Goal: Task Accomplishment & Management: Complete application form

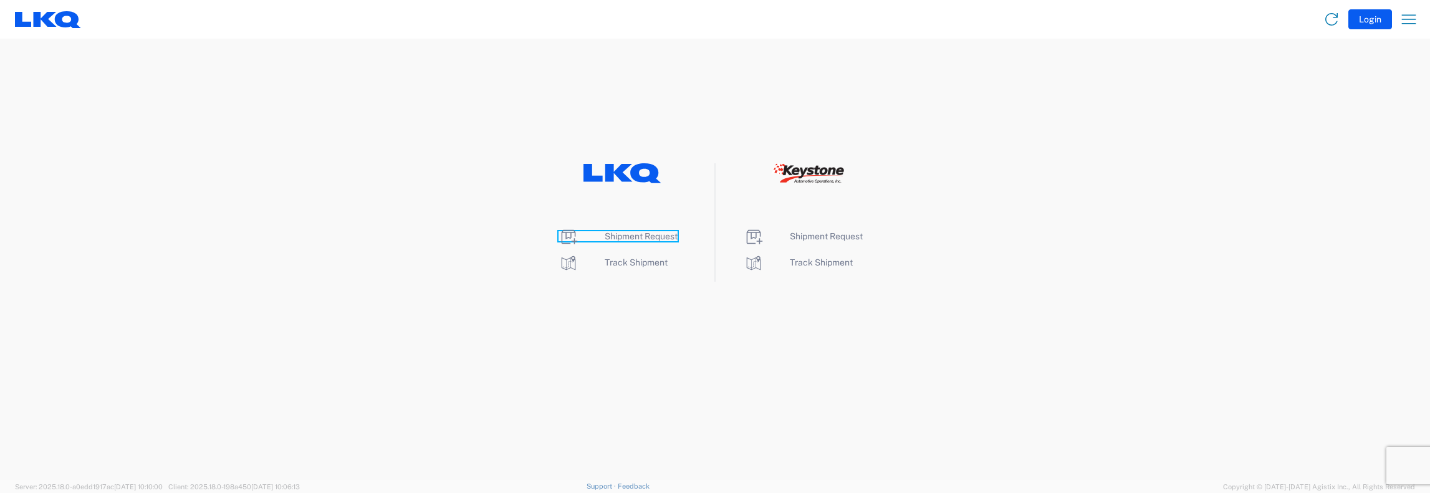
click at [616, 232] on span "Shipment Request" at bounding box center [641, 236] width 73 height 10
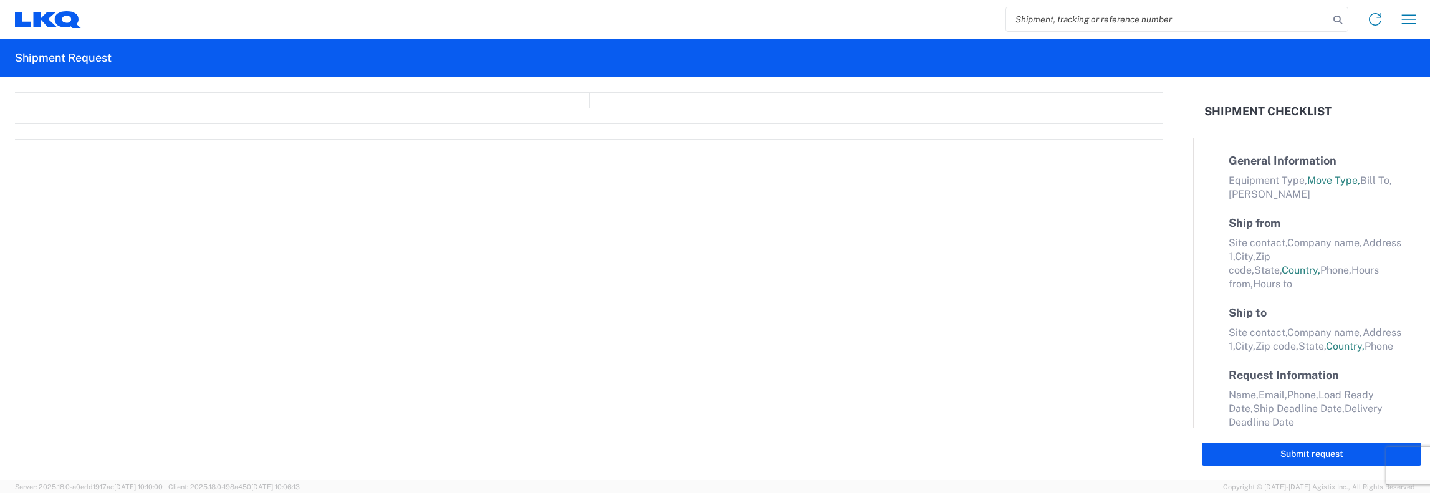
select select "FULL"
select select "LBS"
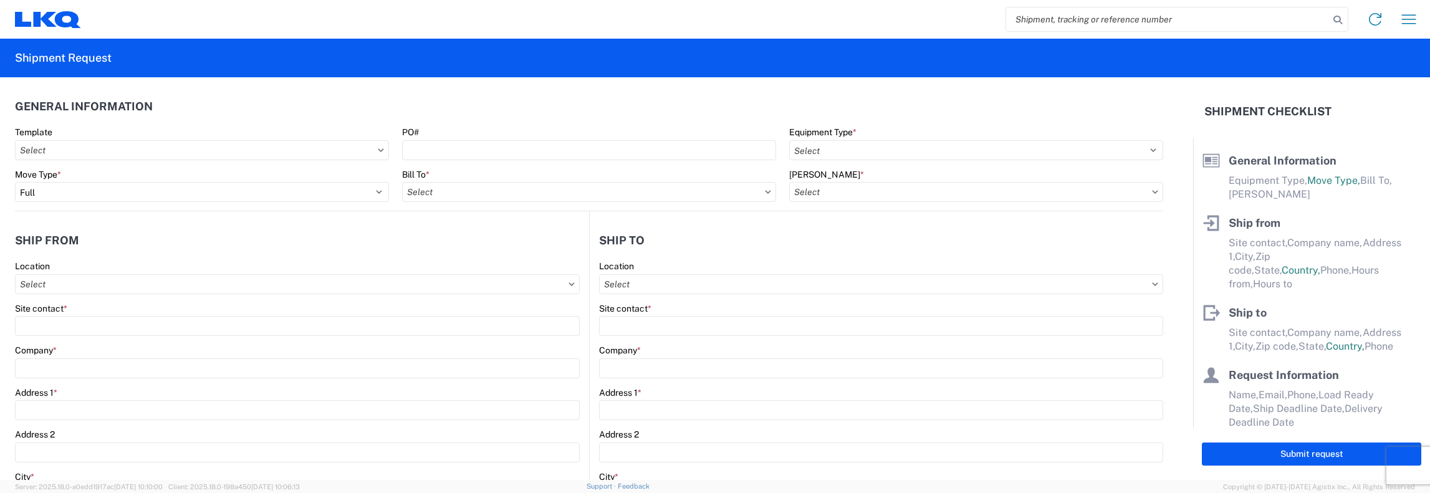
click at [1015, 19] on input "search" at bounding box center [1167, 19] width 323 height 24
type input "56455906"
click at [1337, 17] on icon at bounding box center [1337, 19] width 17 height 17
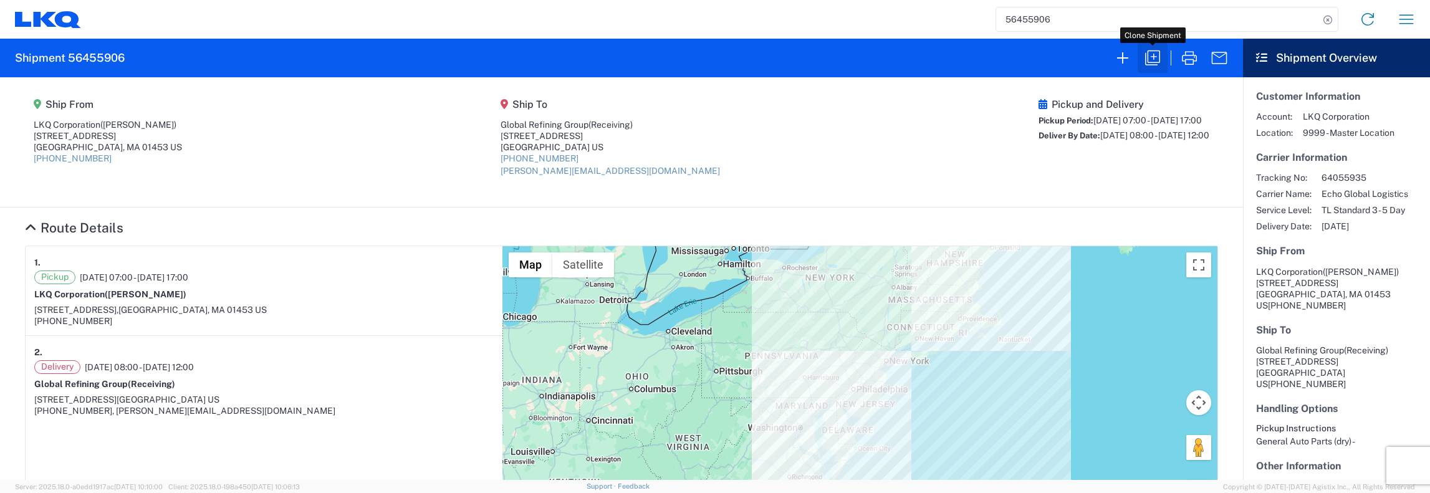
drag, startPoint x: 1153, startPoint y: 59, endPoint x: 1160, endPoint y: 56, distance: 7.9
click at [1153, 59] on icon "button" at bounding box center [1152, 58] width 20 height 20
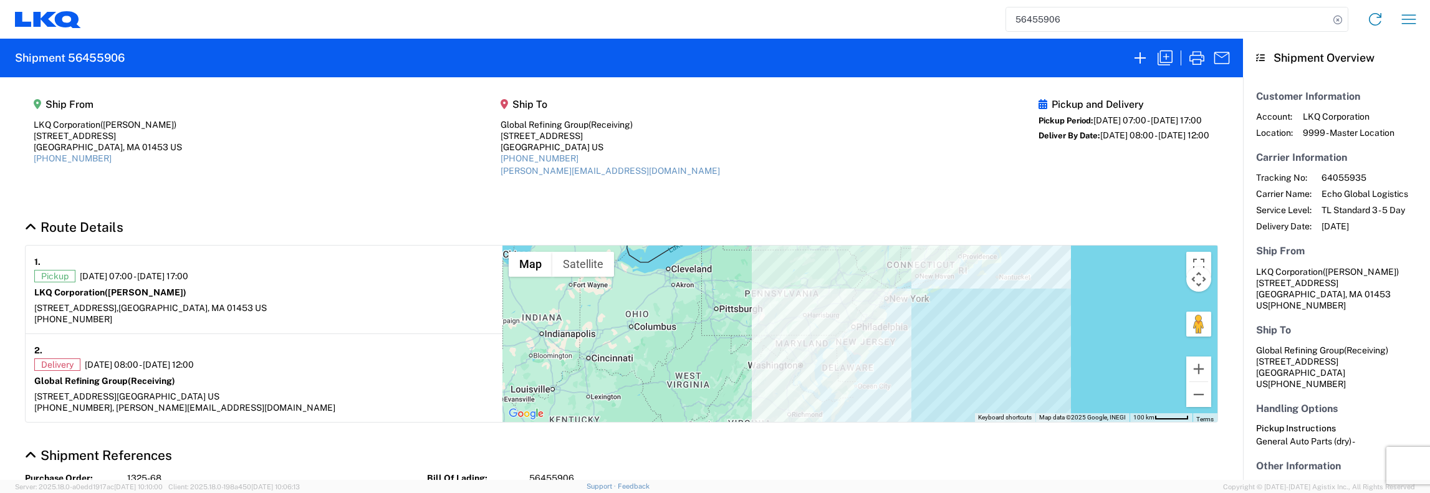
select select "FULL"
select select "LBS"
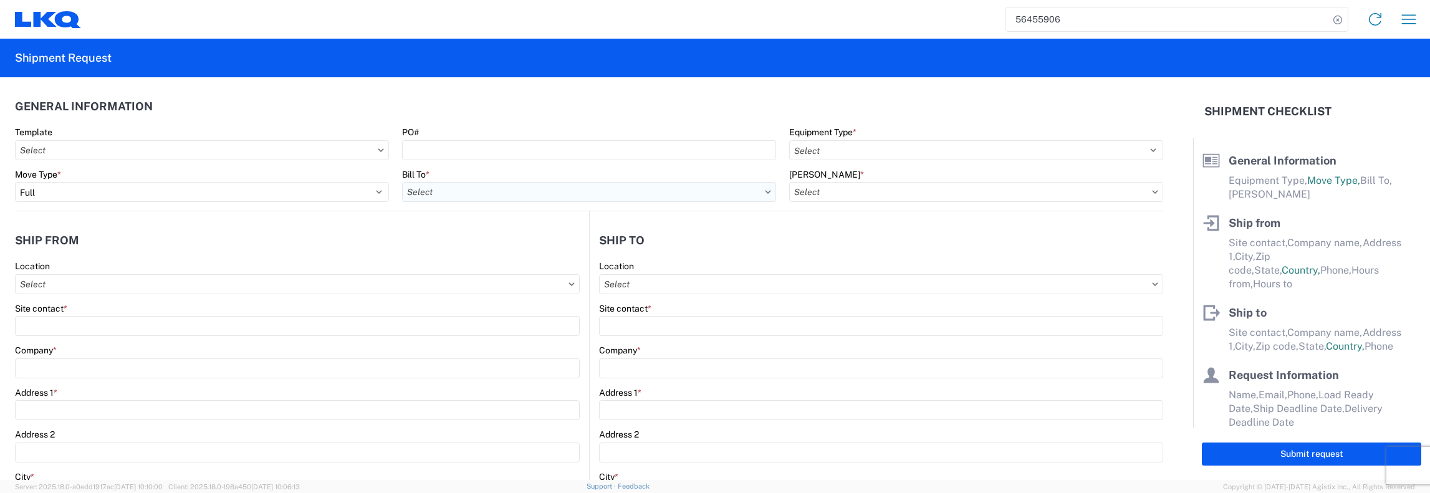
select select "STDV"
type input "John Marceau"
type input "LKQ Corporation"
type input "1525 Central Street"
type input "Leominster"
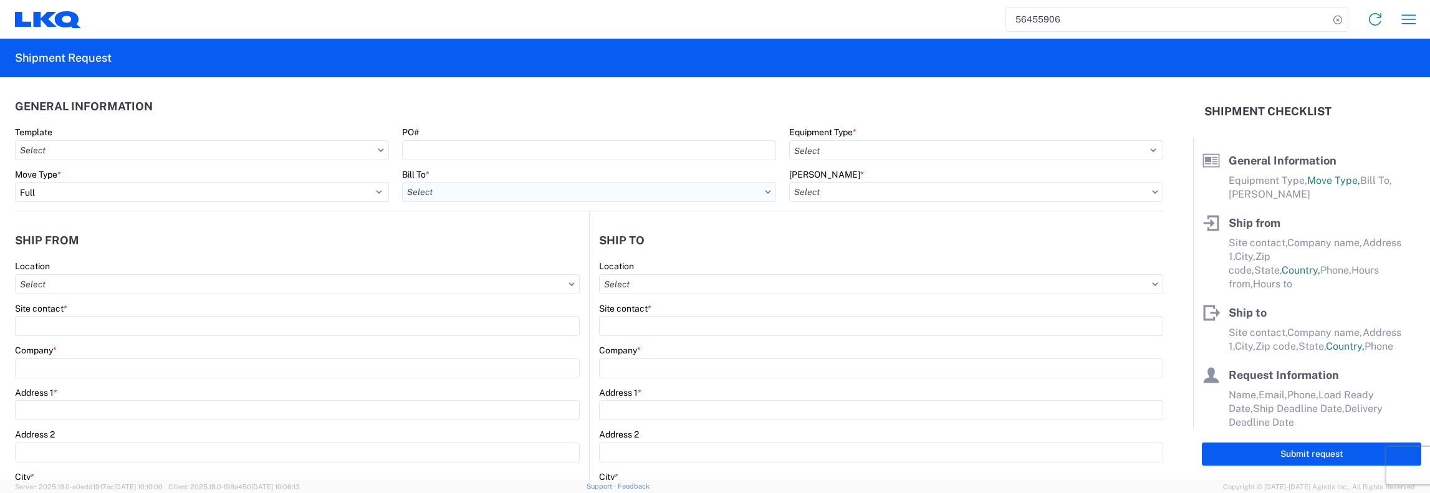
type input "01453"
type input "Receiving"
type input "Global Refining Group"
type input "618 Main St"
type input "Kenbridge"
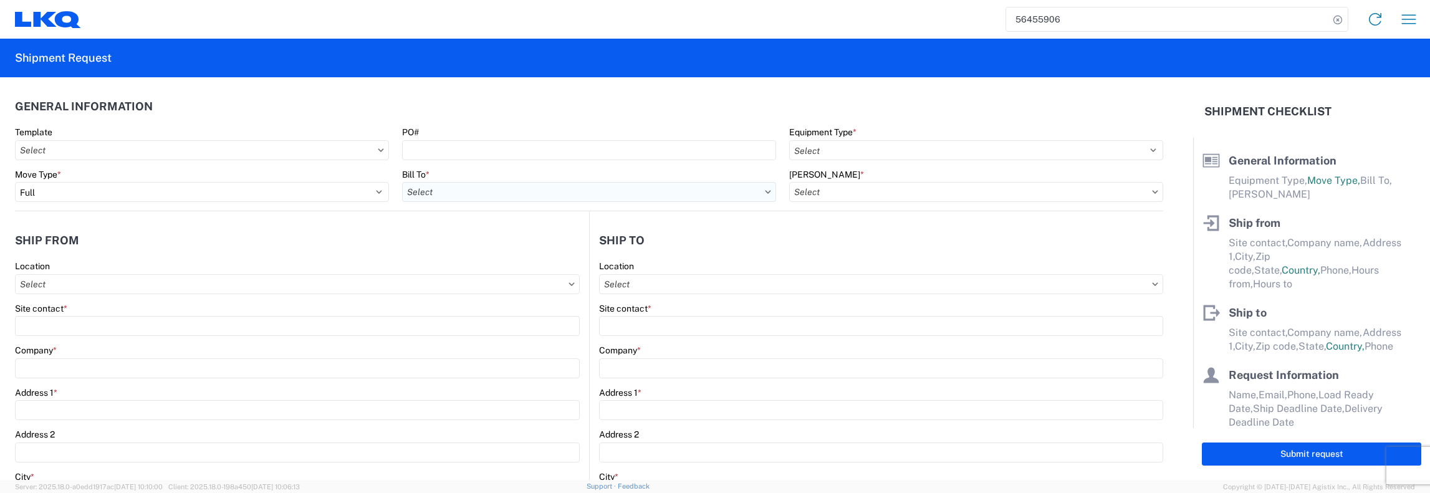
type input "23944"
type input "amanda@globalrefininggroup.com"
type input "[PERSON_NAME]"
type input "jfkeating@lkqcorp.com, jxmarceau@lkqcorp.com"
type input "4016018171"
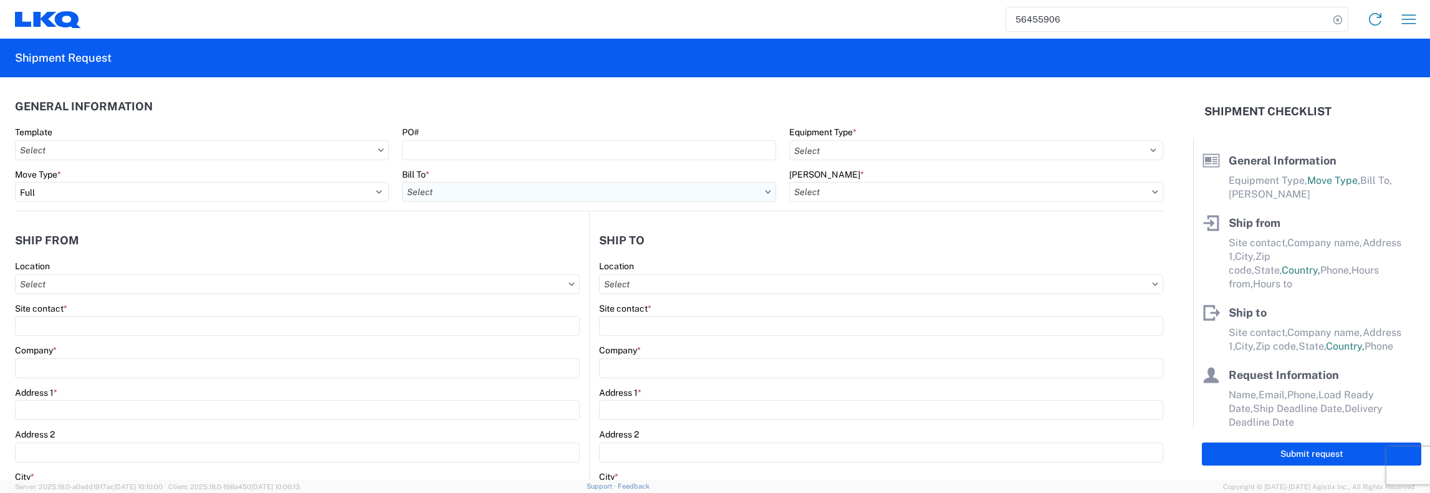
type input "2025-08-27"
type input "2025-08-28"
type textarea "AM pickup requested"
type input "30000"
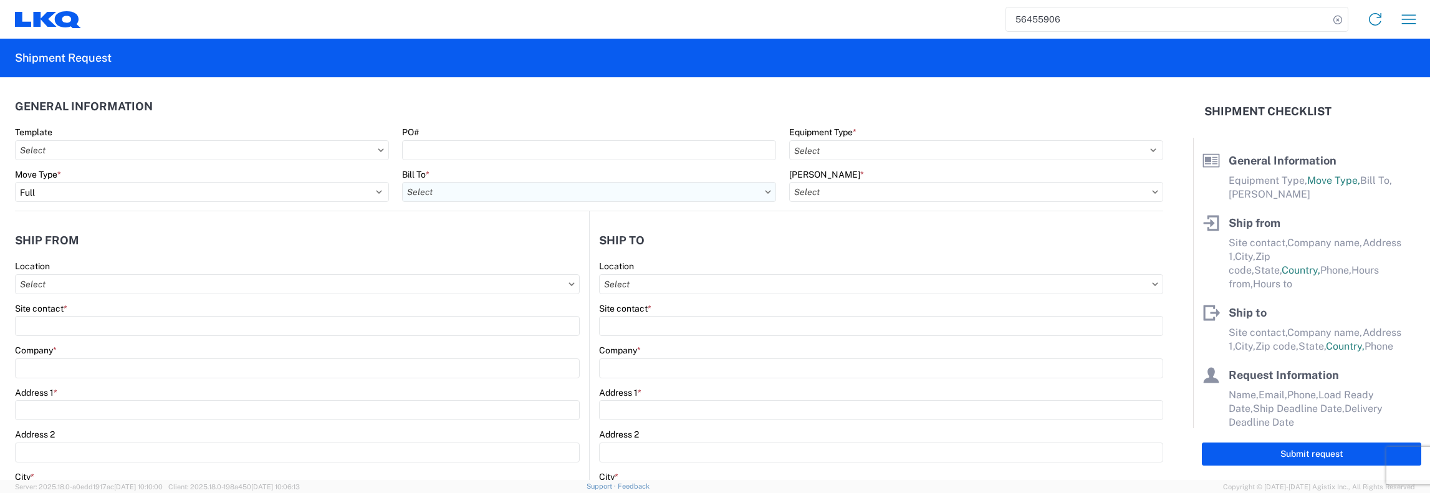
type input "General Auto Parts (dry)"
type input "24"
type input "0"
type input "1325 - LKQ - Leominster"
type input "1481-6300-66000-0000 - 1481 Freight Out"
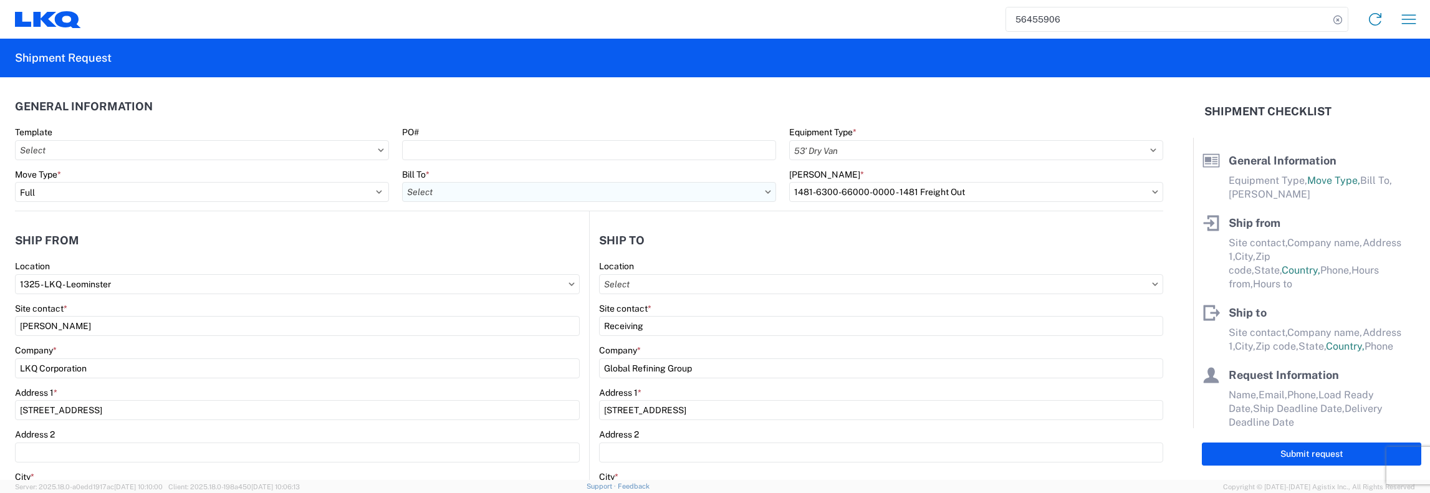
select select "MA"
select select "US"
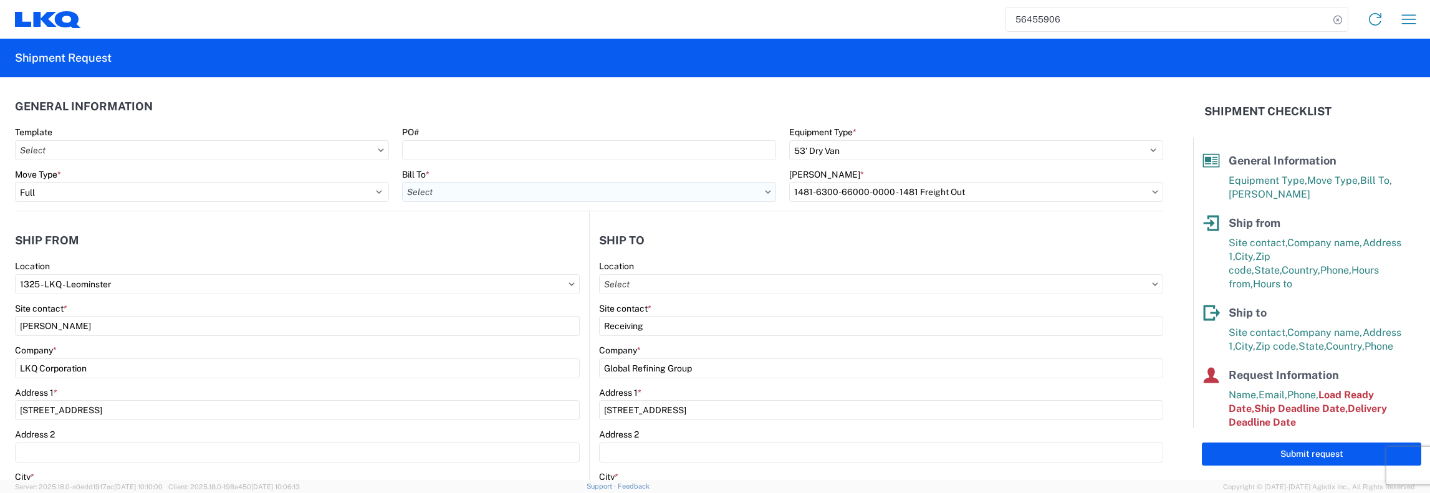
type input "1481 - Precious Metals - Master Mining"
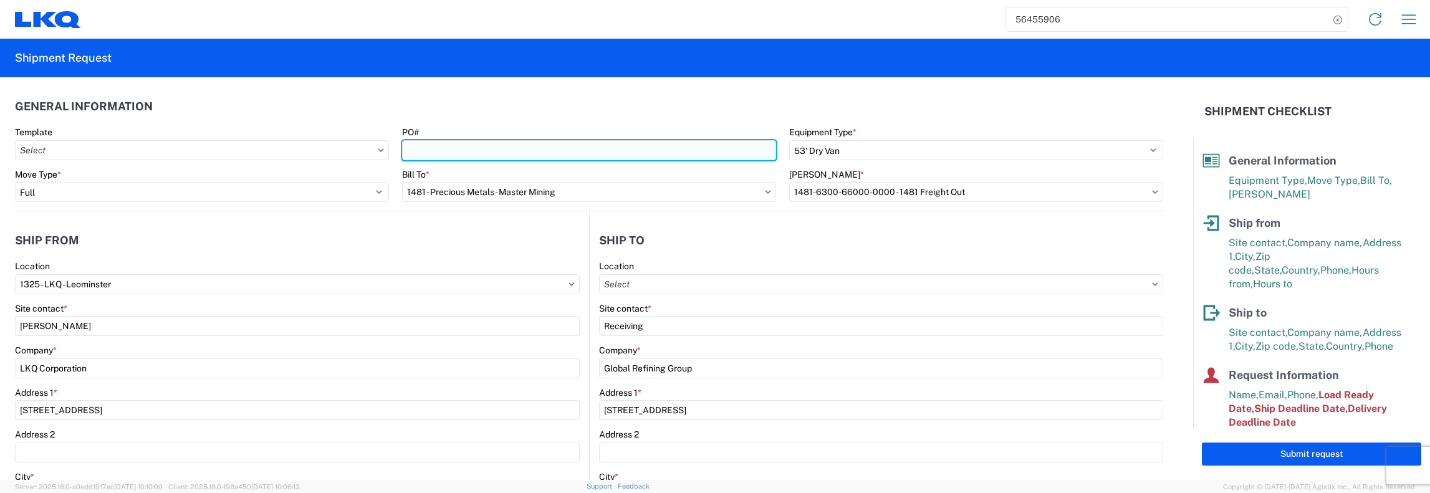
click at [408, 154] on input "PO#" at bounding box center [589, 150] width 374 height 20
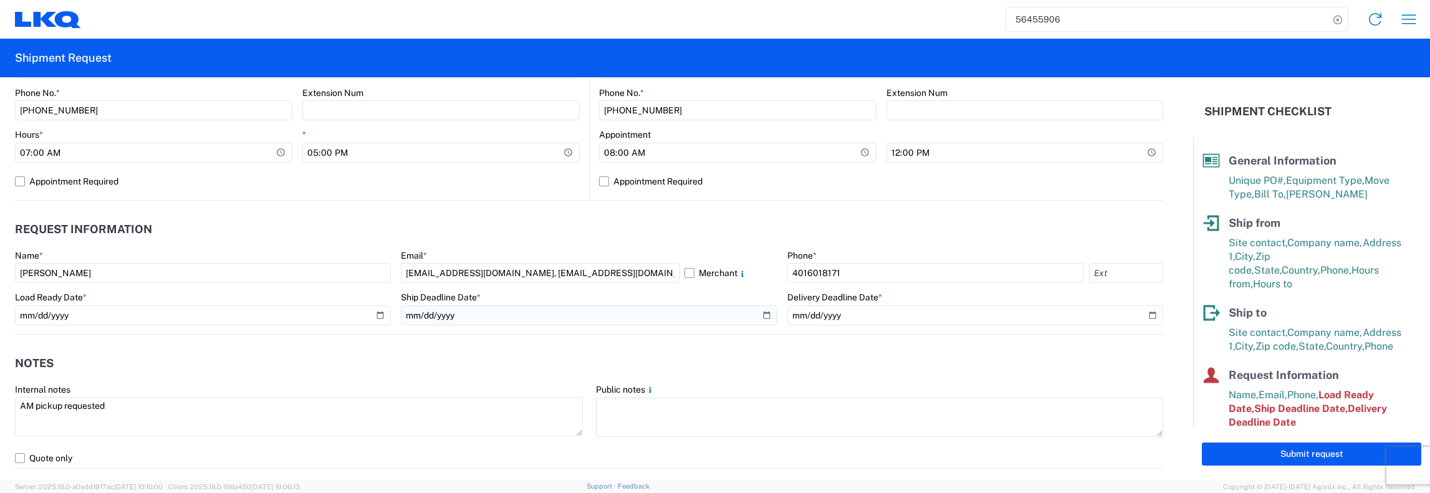
scroll to position [623, 0]
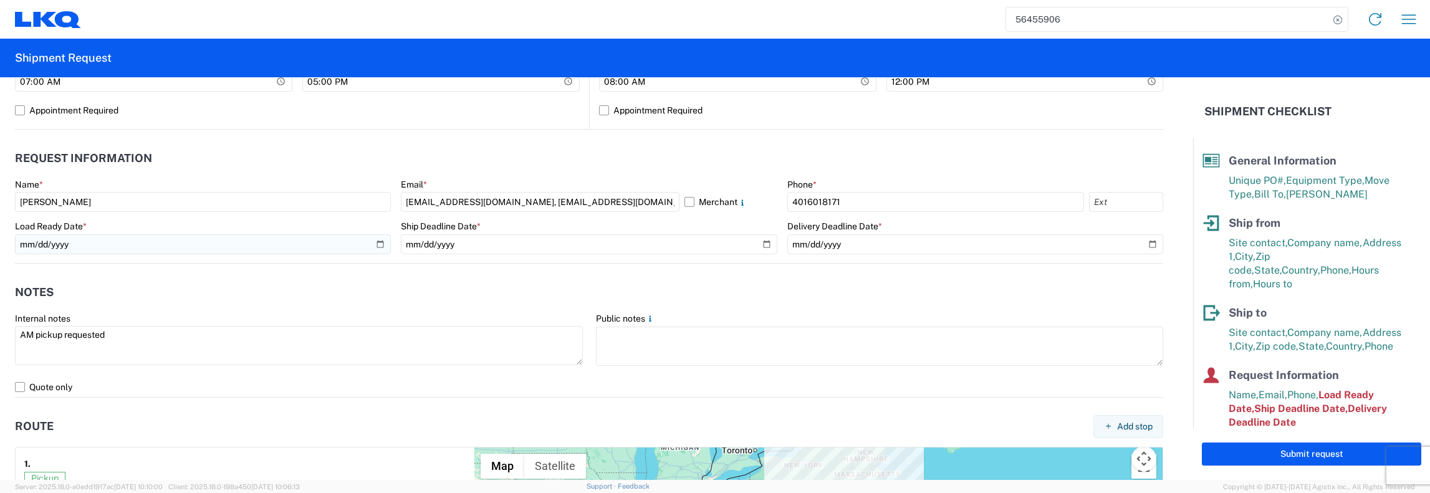
type input "1325-69"
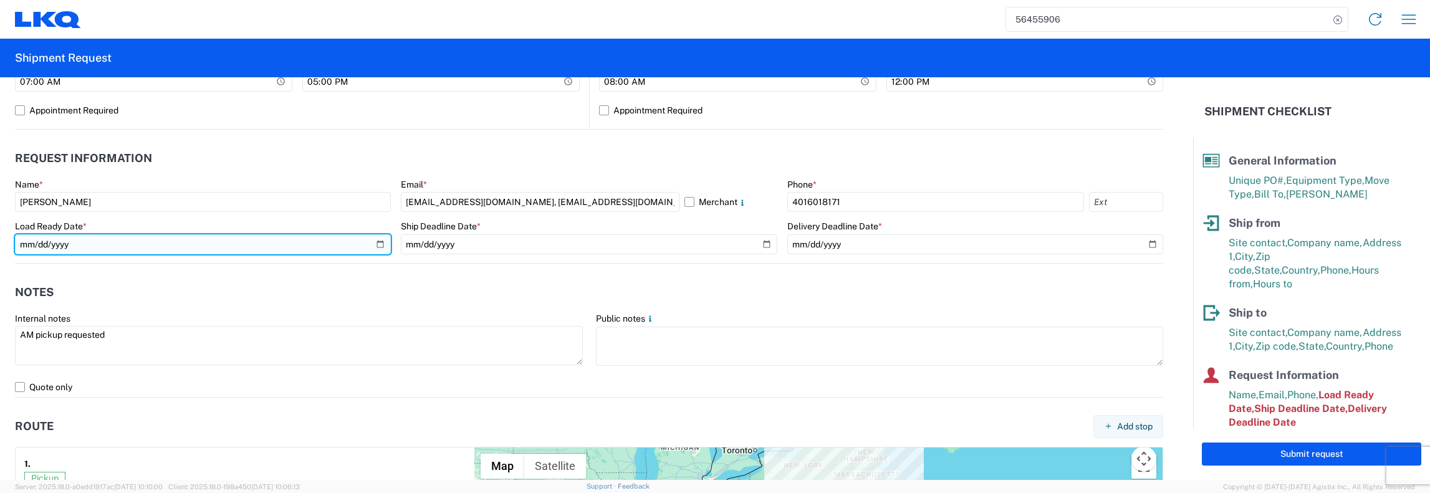
click at [375, 244] on input "2025-08-27" at bounding box center [203, 244] width 376 height 20
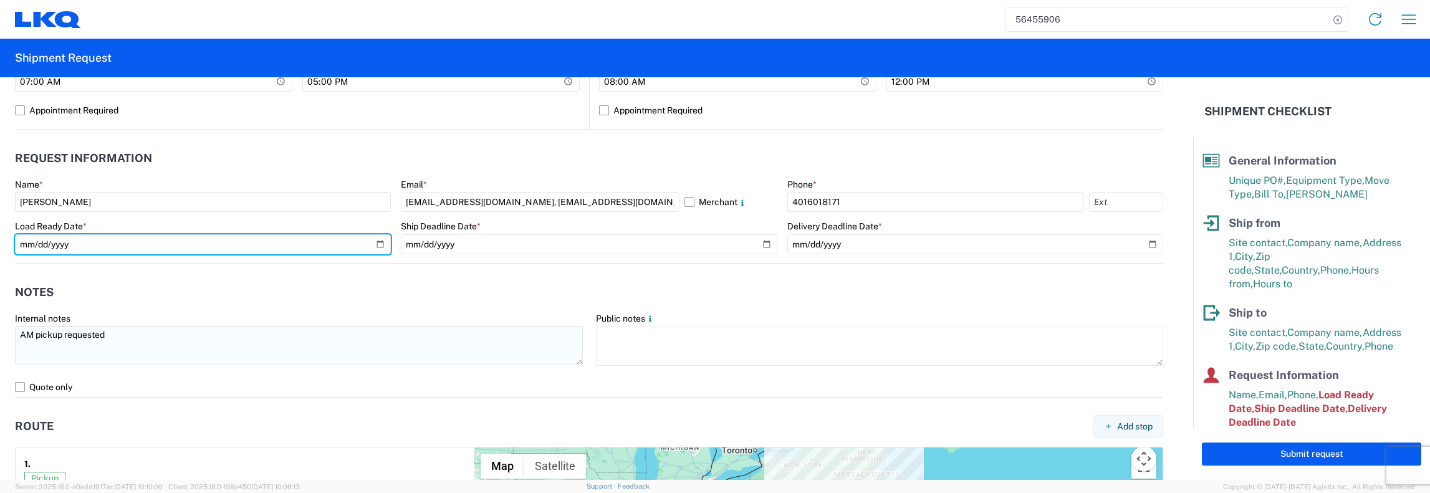
type input "2025-09-25"
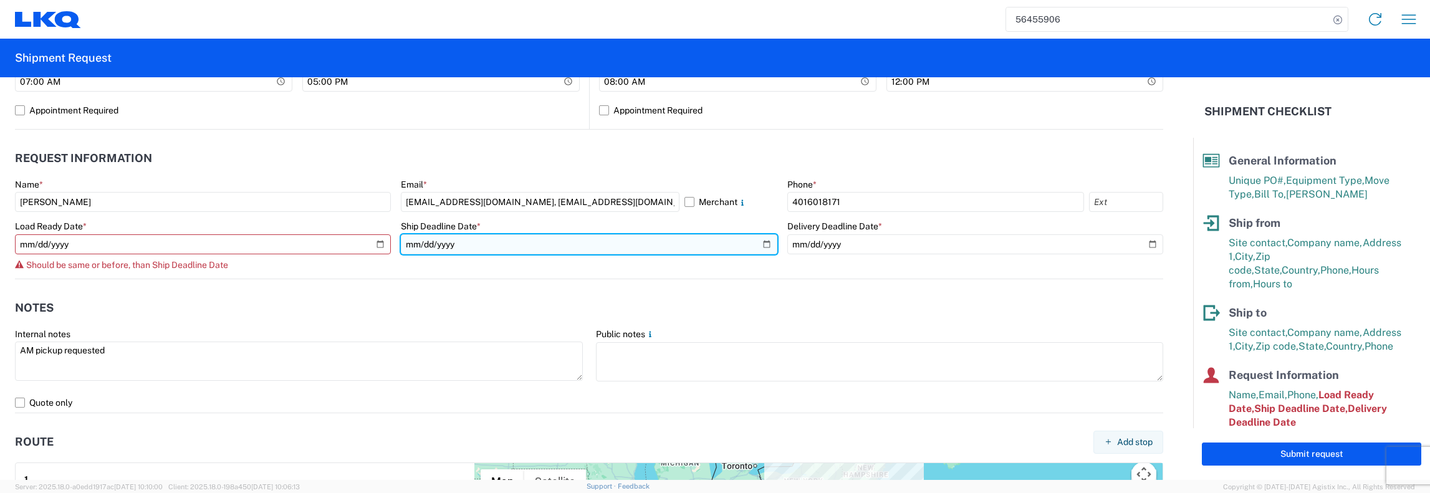
click at [760, 245] on input "2025-08-27" at bounding box center [589, 244] width 376 height 20
type input "2025-09-25"
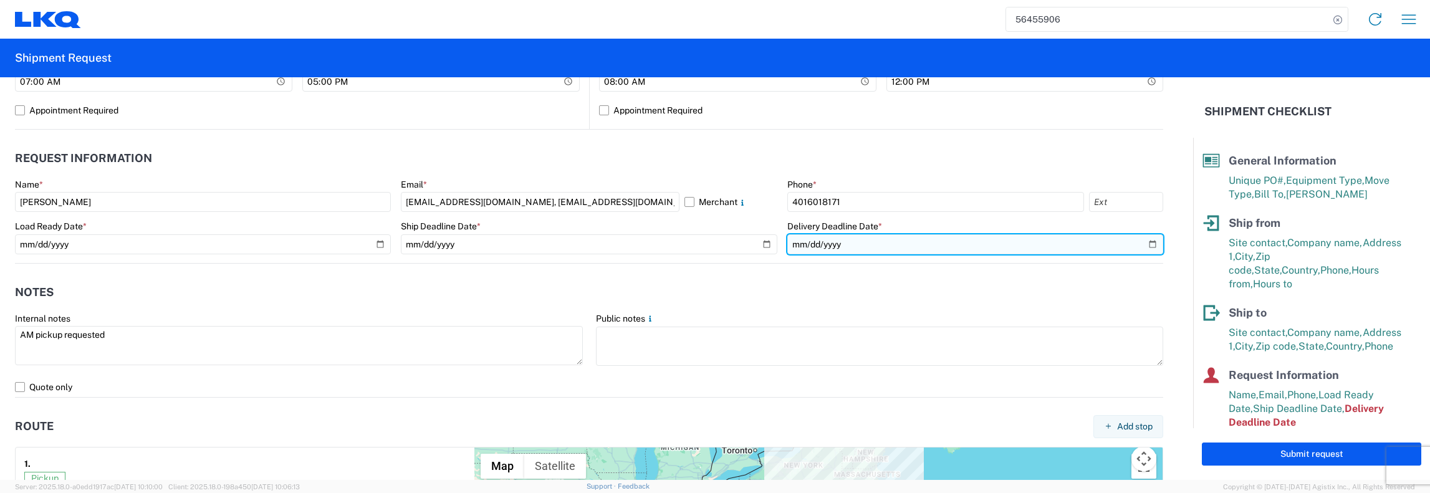
click at [1139, 245] on input "2025-08-28" at bounding box center [975, 244] width 376 height 20
type input "2025-09-26"
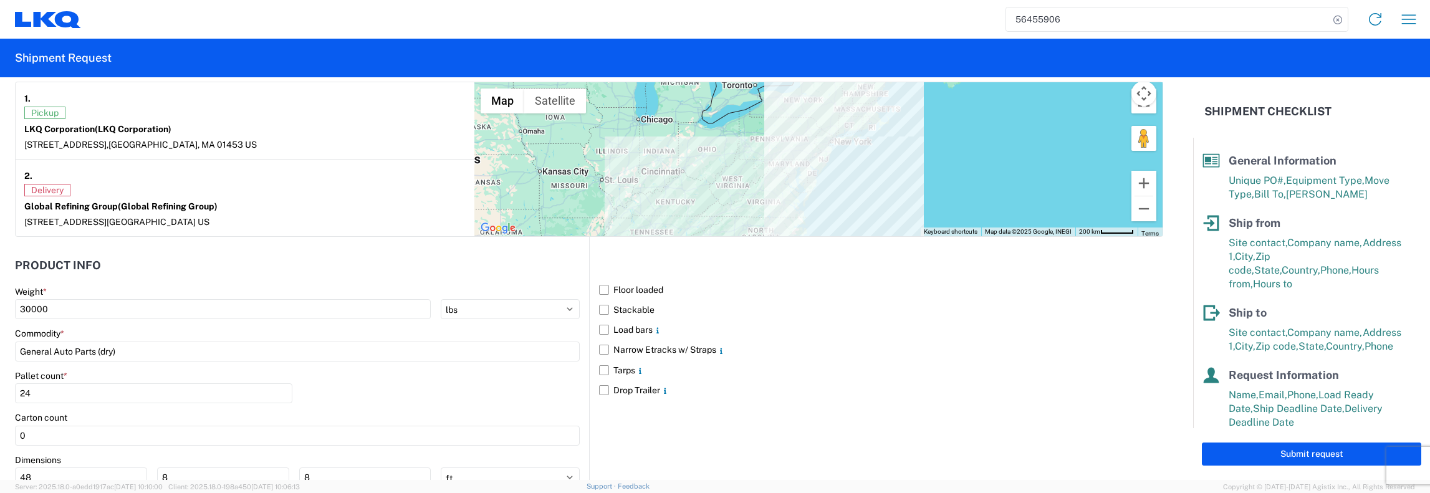
scroll to position [1060, 0]
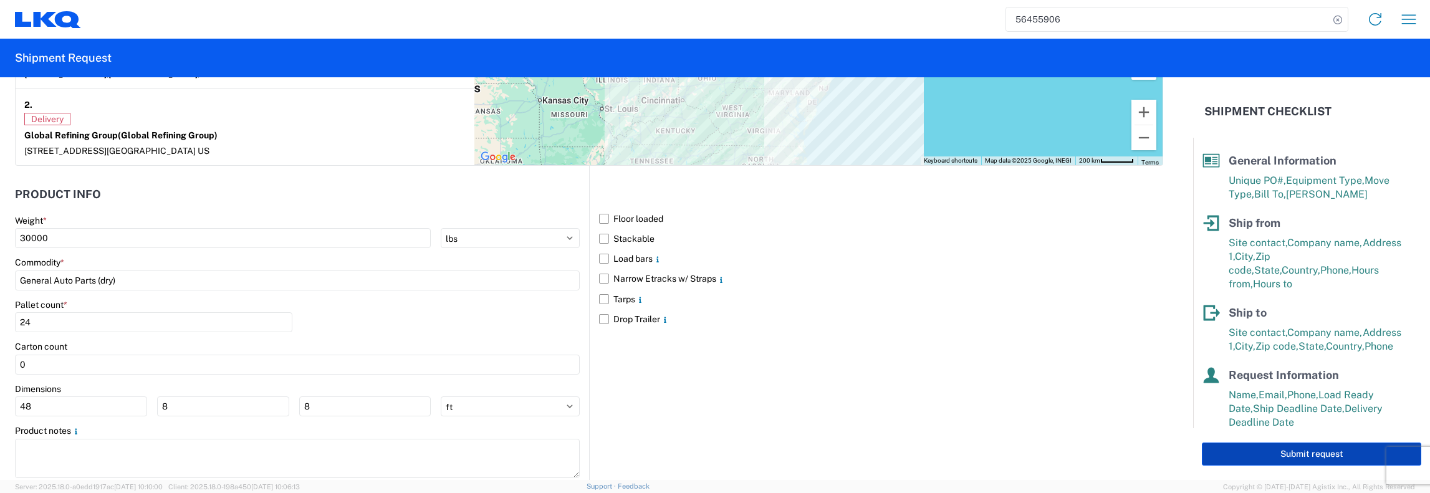
click at [1316, 455] on button "Submit request" at bounding box center [1311, 454] width 219 height 23
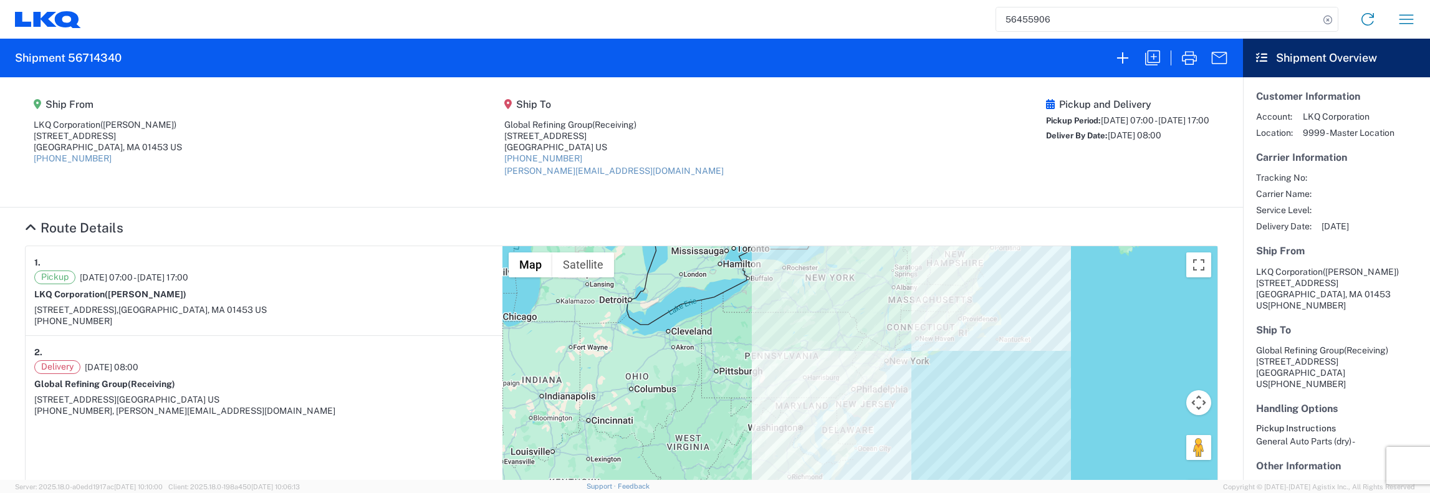
click at [837, 163] on agx-shipment-main-routing-info "Ship From LKQ Corporation (John Marceau) 1525 Central Street Leominster, MA 014…" at bounding box center [621, 142] width 1193 height 105
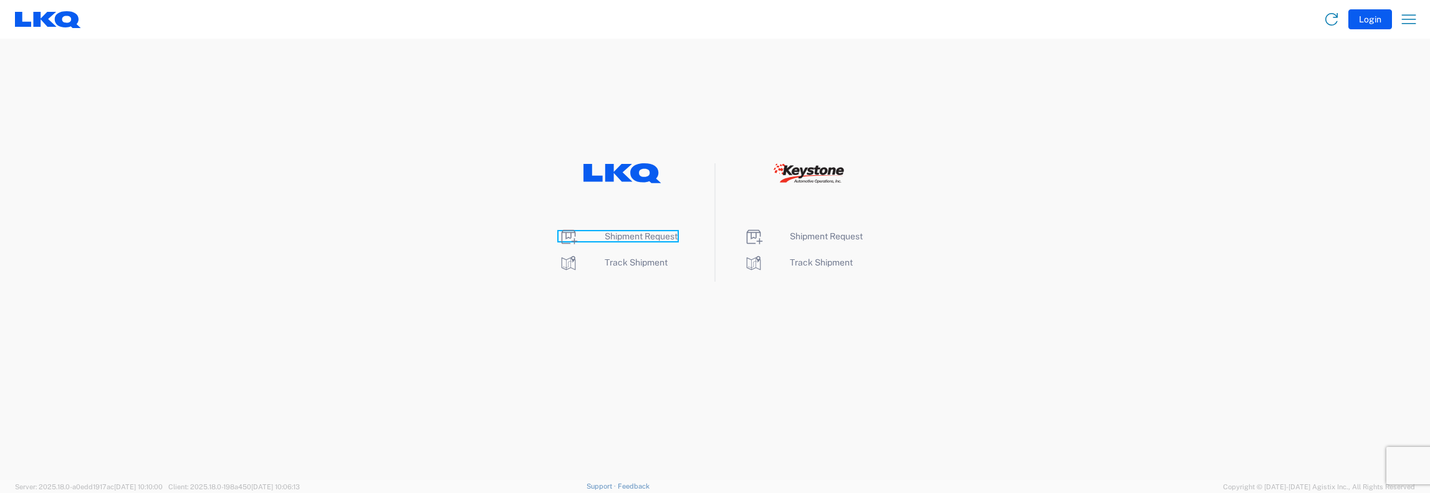
click at [621, 236] on span "Shipment Request" at bounding box center [641, 236] width 73 height 10
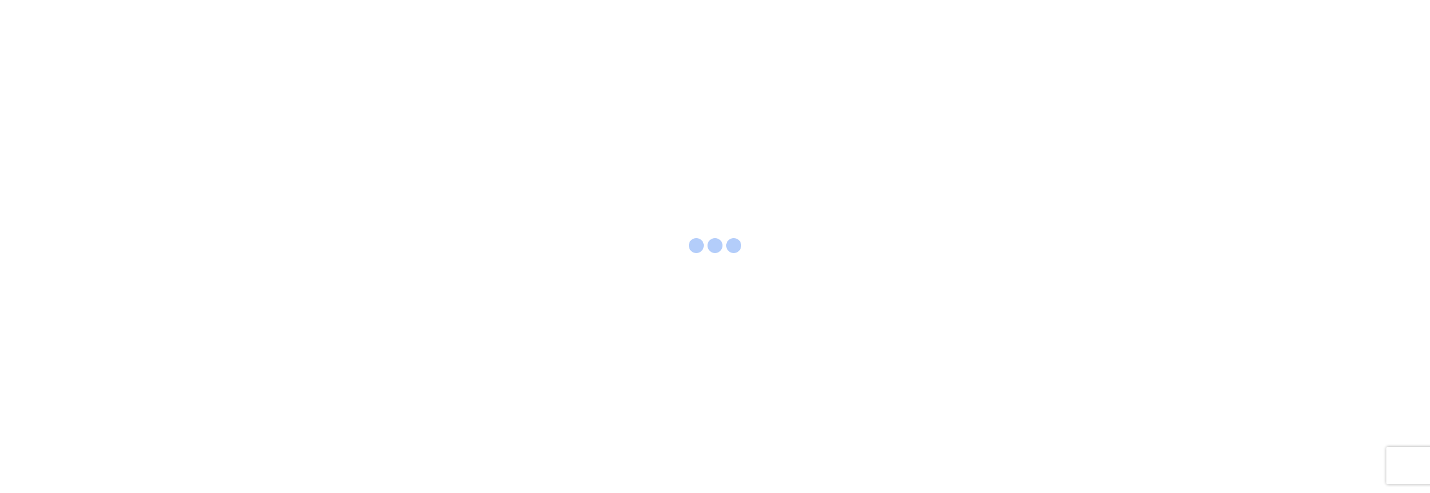
select select "FULL"
select select "LBS"
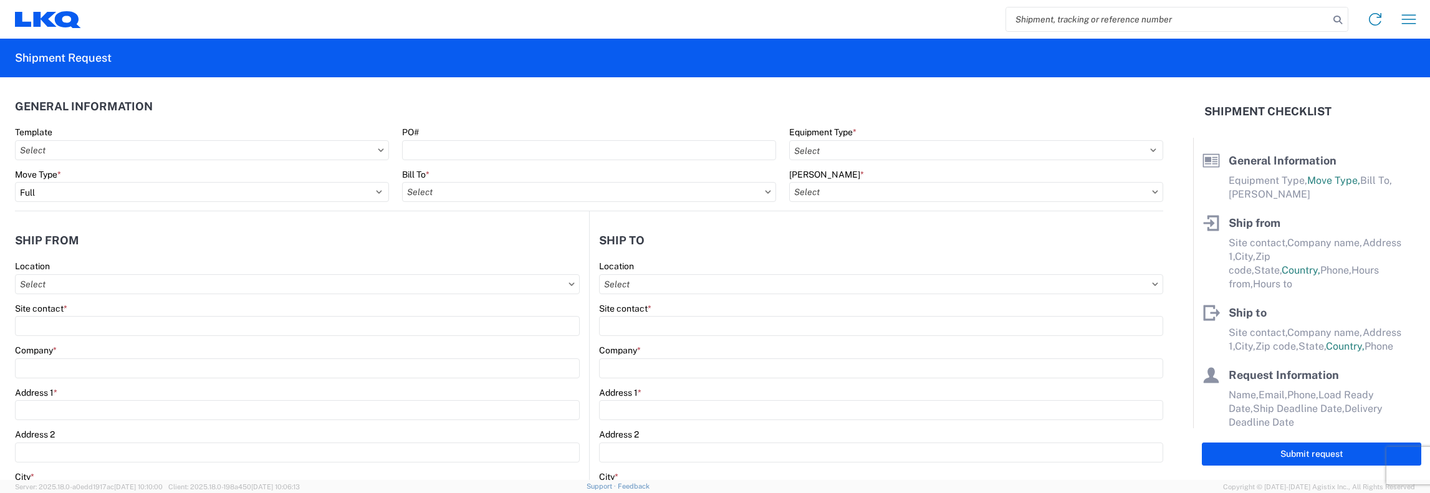
drag, startPoint x: 1015, startPoint y: 18, endPoint x: 1042, endPoint y: 18, distance: 27.4
click at [1015, 18] on input "search" at bounding box center [1167, 19] width 323 height 24
type input "56439805"
click at [1337, 18] on icon at bounding box center [1337, 19] width 17 height 17
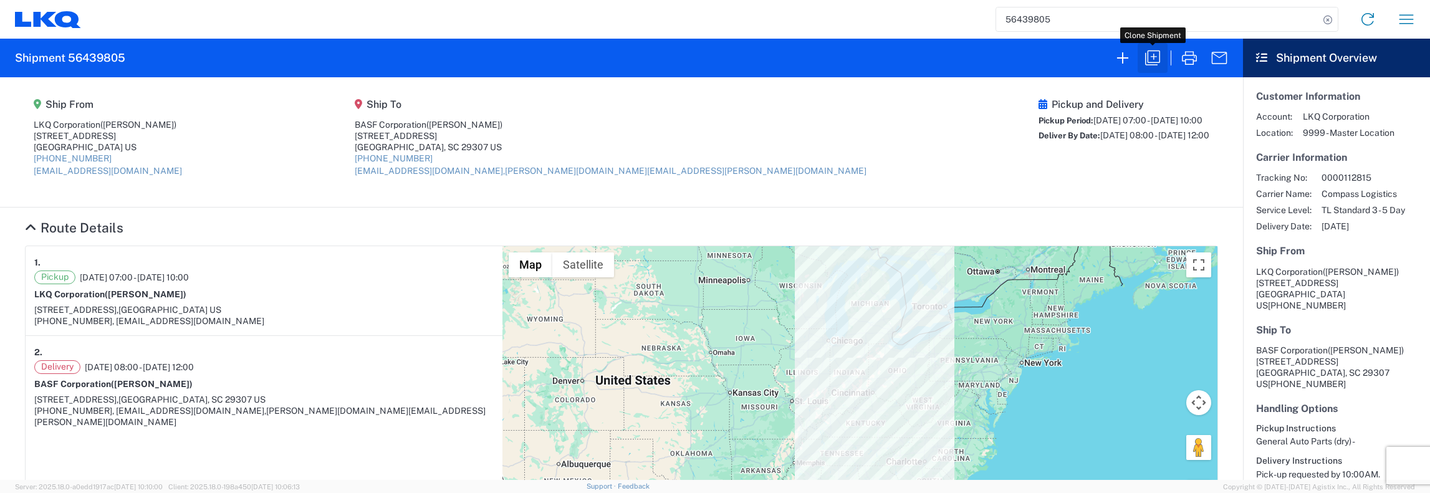
click at [1152, 57] on icon "button" at bounding box center [1152, 57] width 15 height 15
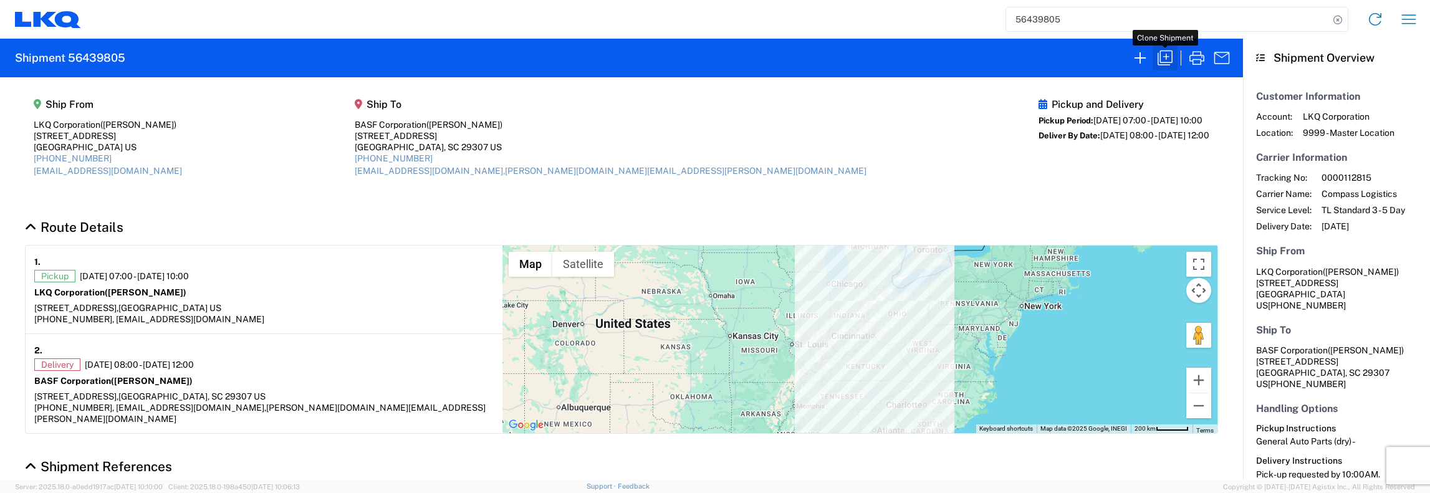
select select "STDV"
select select "FULL"
select select "US"
select select "LBS"
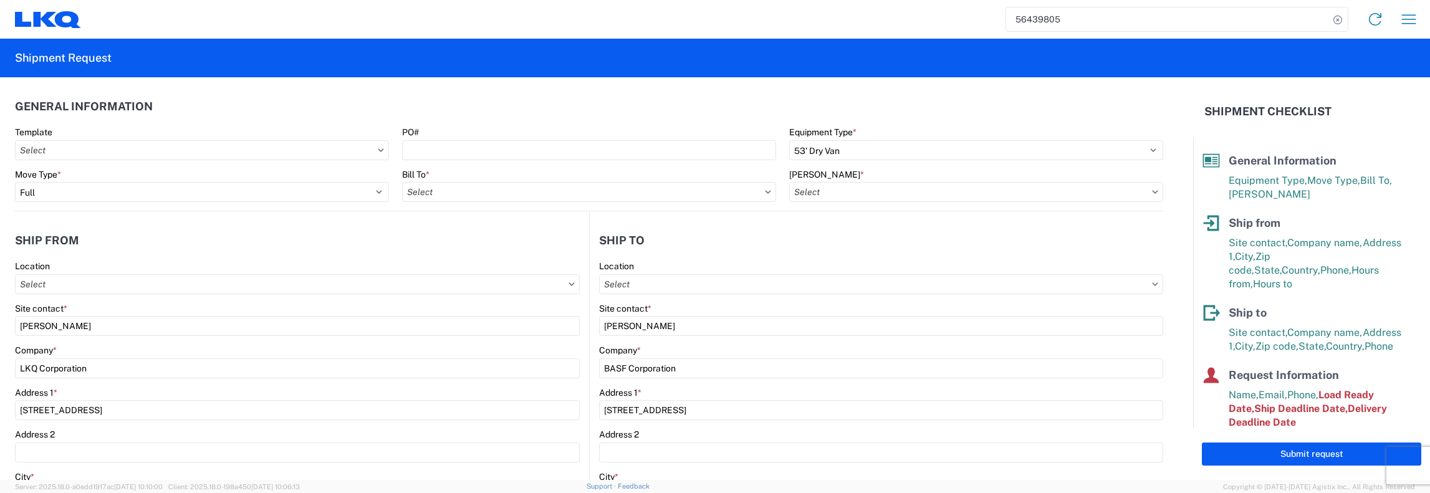
type input "1481 - Precious Metals - Master Mining"
type input "1502 - LKQ Star Auto Parts - [GEOGRAPHIC_DATA] [GEOGRAPHIC_DATA]"
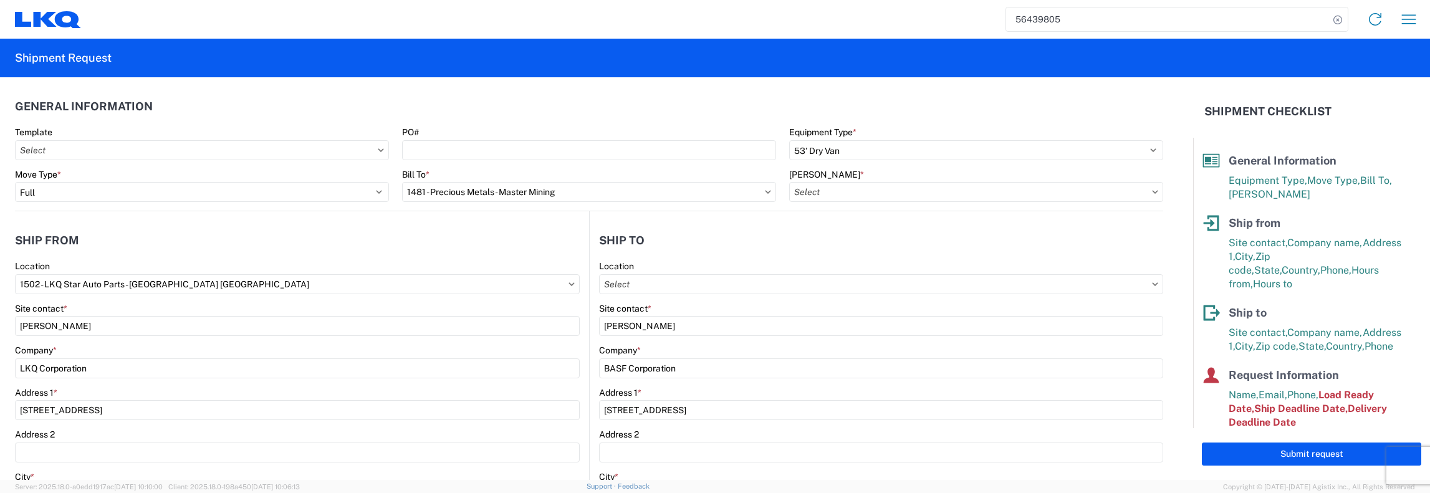
type input "1481-6300-66000-0000 - 1481 Freight Out"
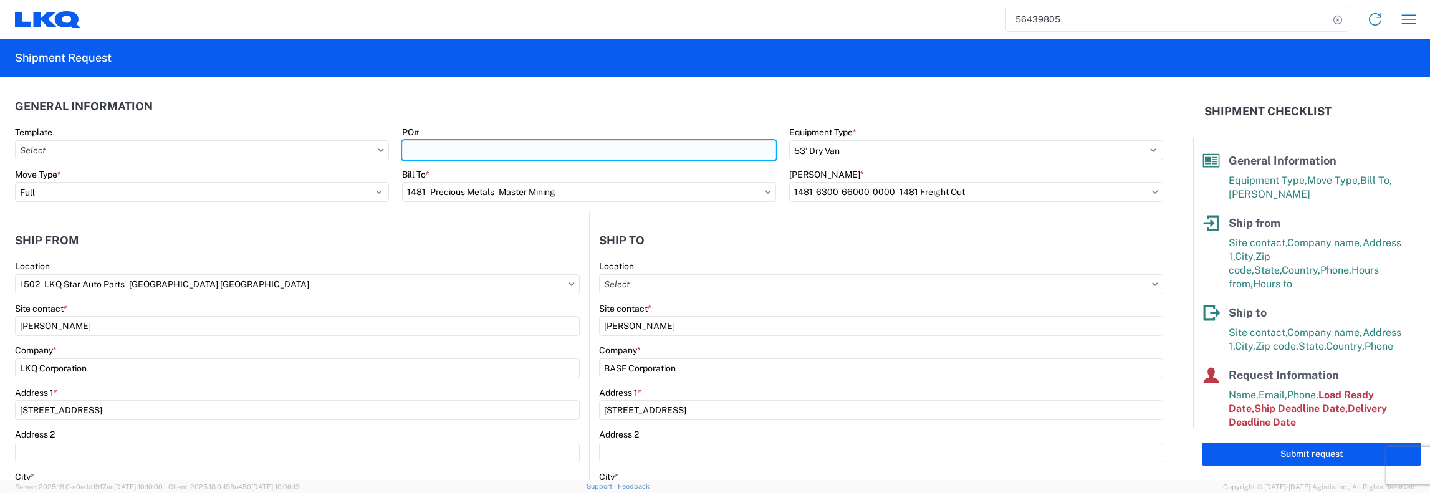
click at [408, 149] on input "PO#" at bounding box center [589, 150] width 374 height 20
type input "1502-B026"
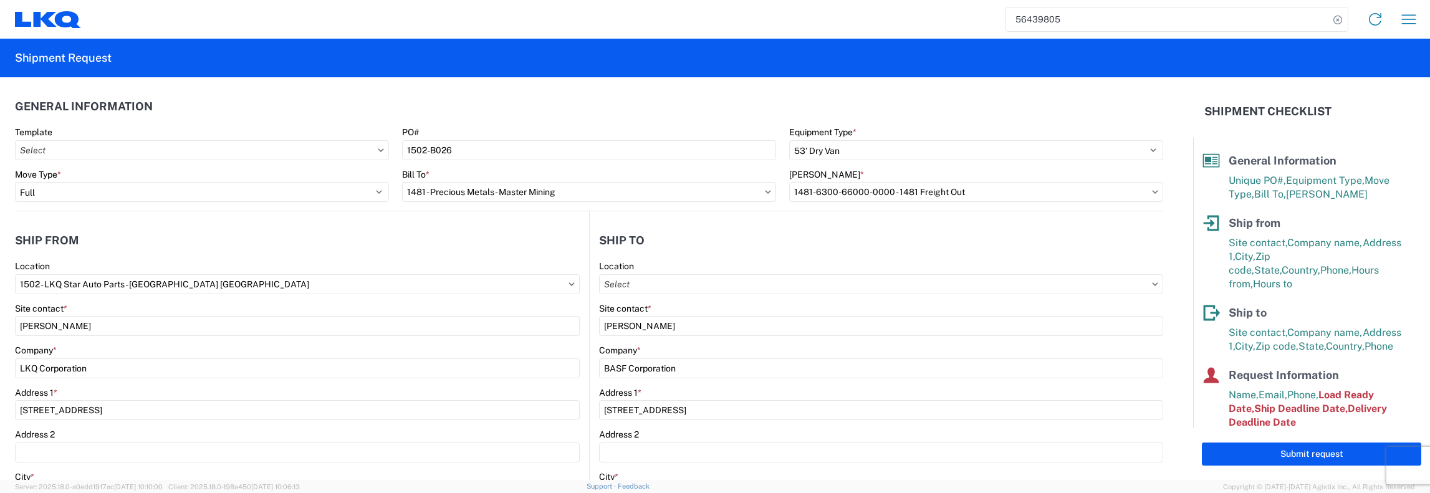
click at [434, 272] on div "Location 1502 - LKQ Star Auto Parts - [GEOGRAPHIC_DATA] [GEOGRAPHIC_DATA]" at bounding box center [297, 278] width 565 height 34
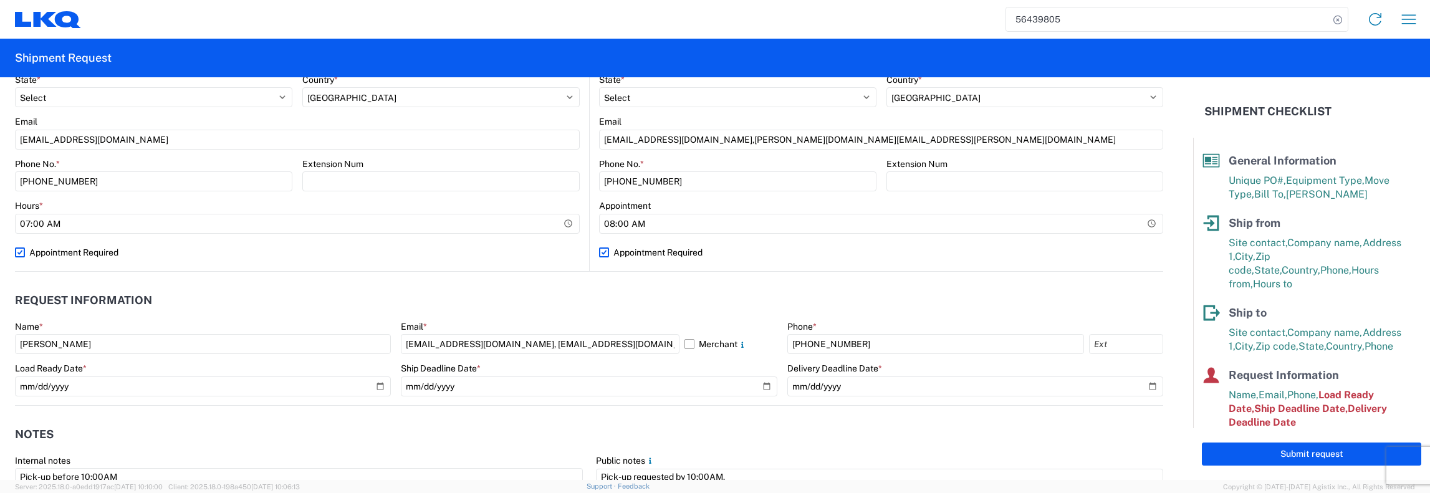
scroll to position [499, 0]
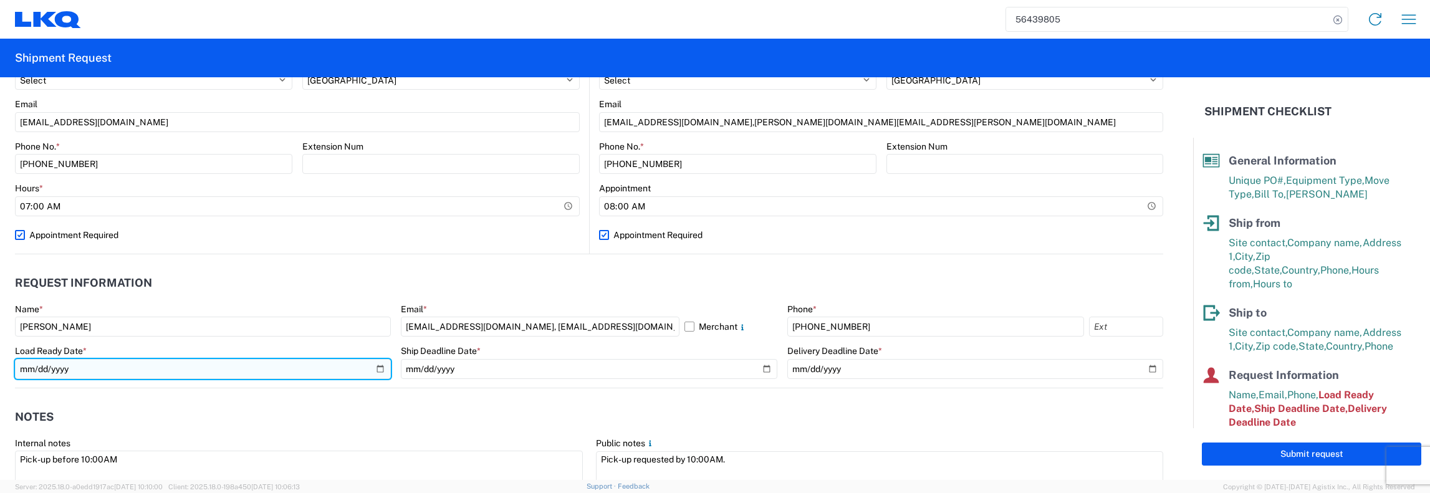
click at [378, 371] on input "[DATE]" at bounding box center [203, 369] width 376 height 20
type input "[DATE]"
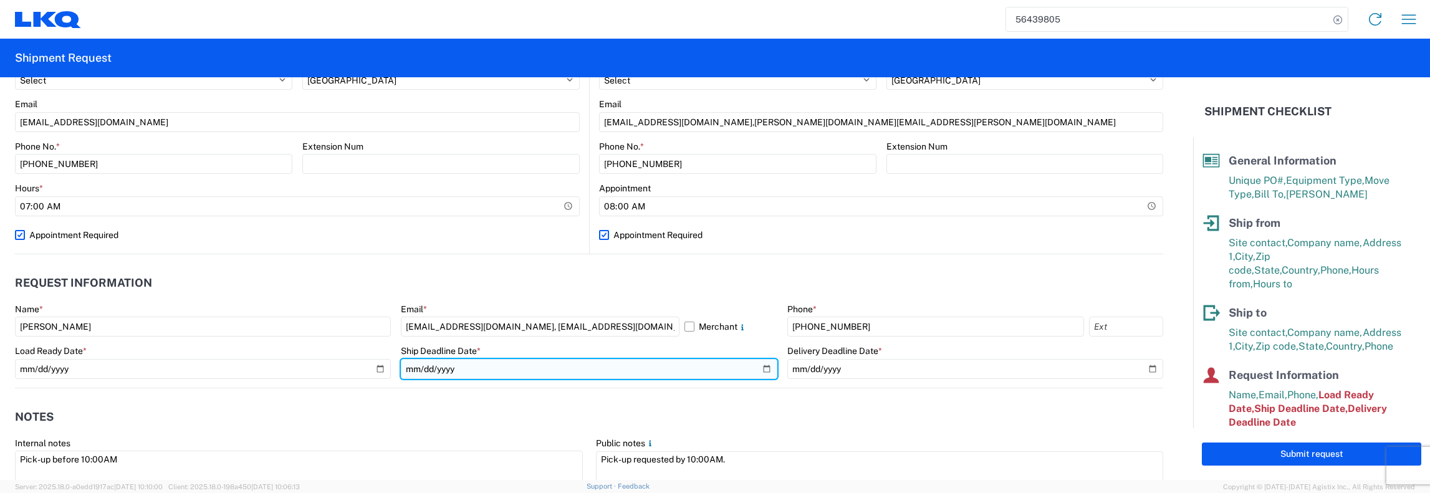
click at [760, 368] on input "[DATE]" at bounding box center [589, 369] width 376 height 20
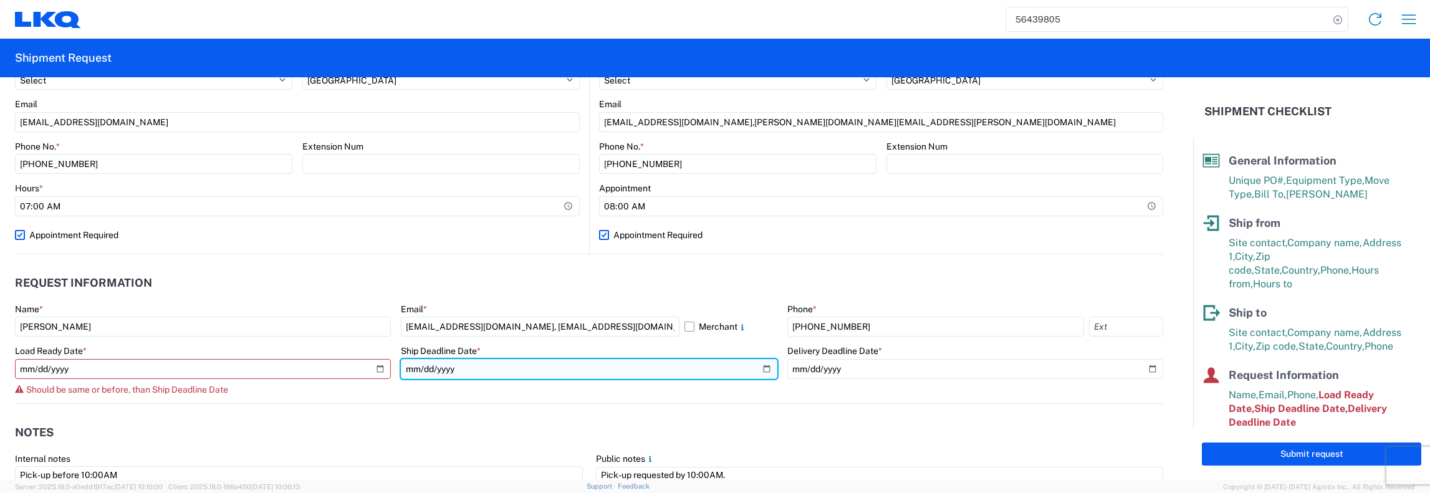
type input "[DATE]"
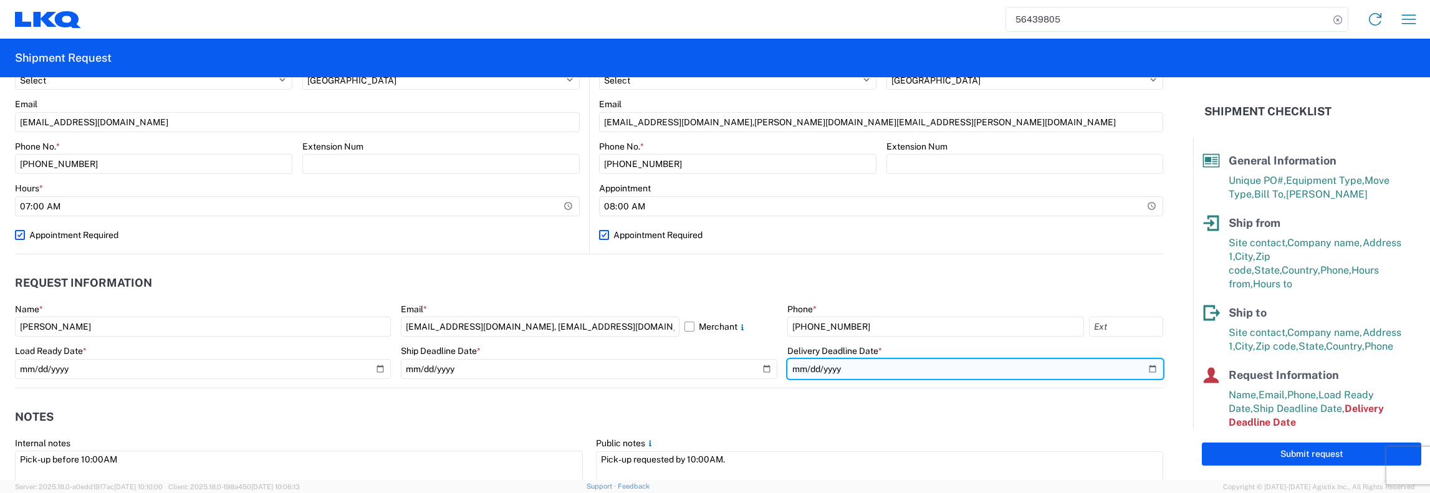
click at [1145, 367] on input "[DATE]" at bounding box center [975, 369] width 376 height 20
type input "[DATE]"
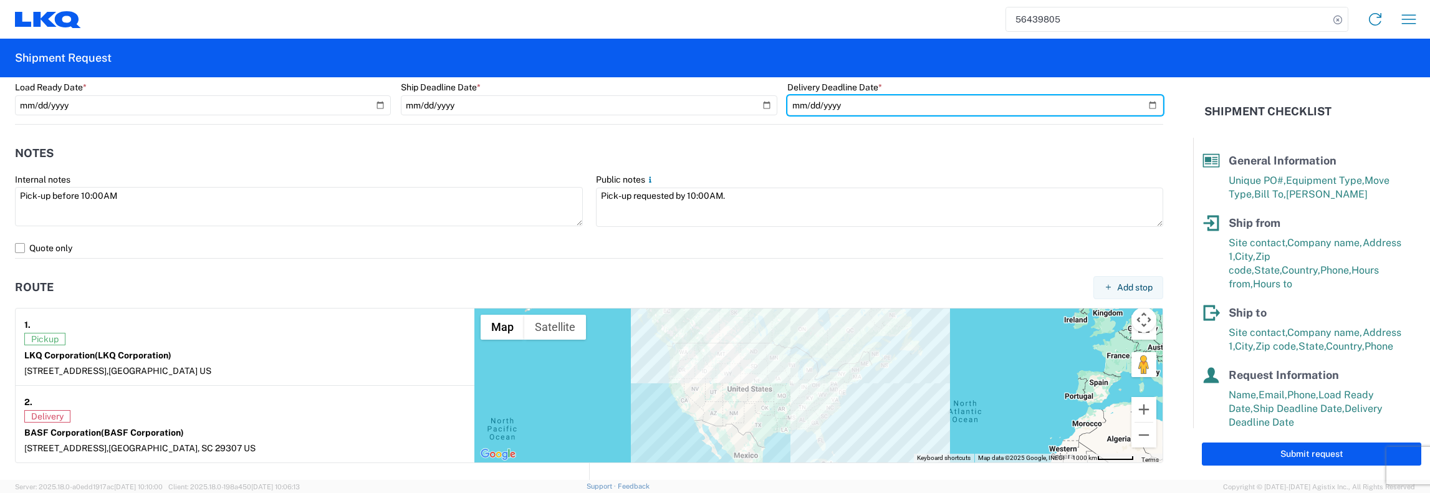
scroll to position [590, 0]
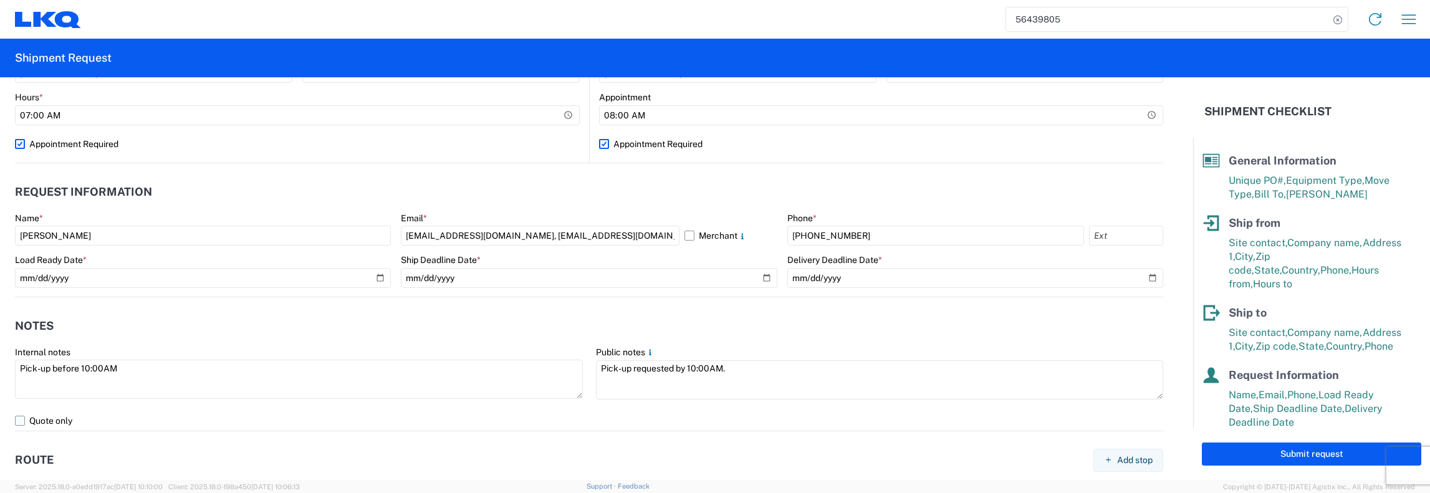
click at [1067, 411] on label "Quote only" at bounding box center [589, 421] width 1148 height 20
click at [0, 0] on input "Quote only" at bounding box center [0, 0] width 0 height 0
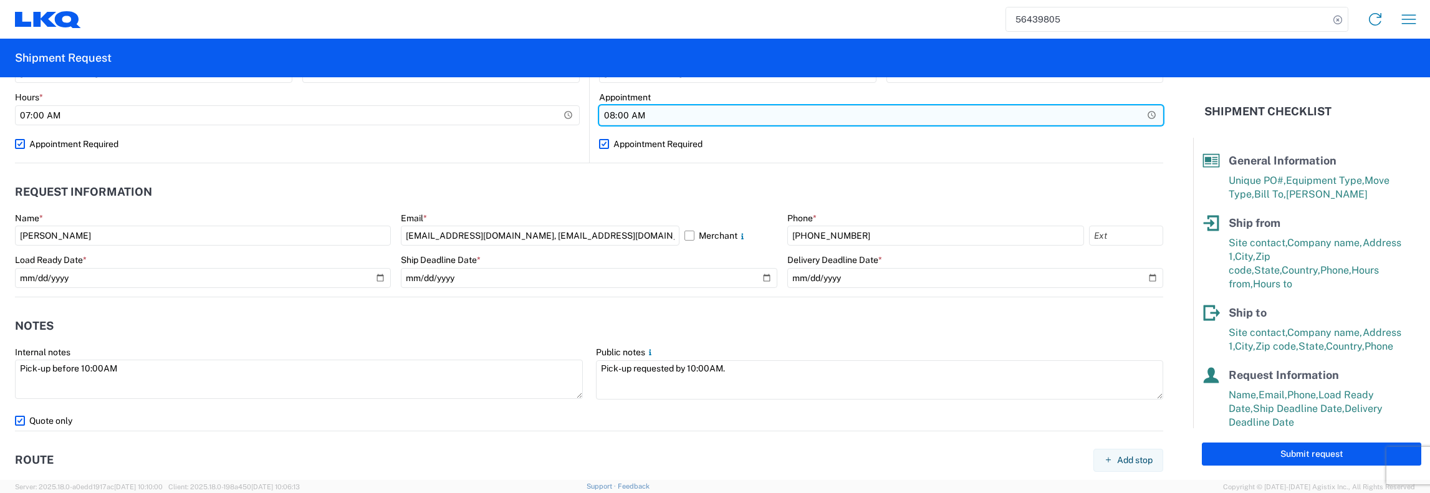
click at [1089, 118] on input "08:00:00" at bounding box center [881, 115] width 564 height 20
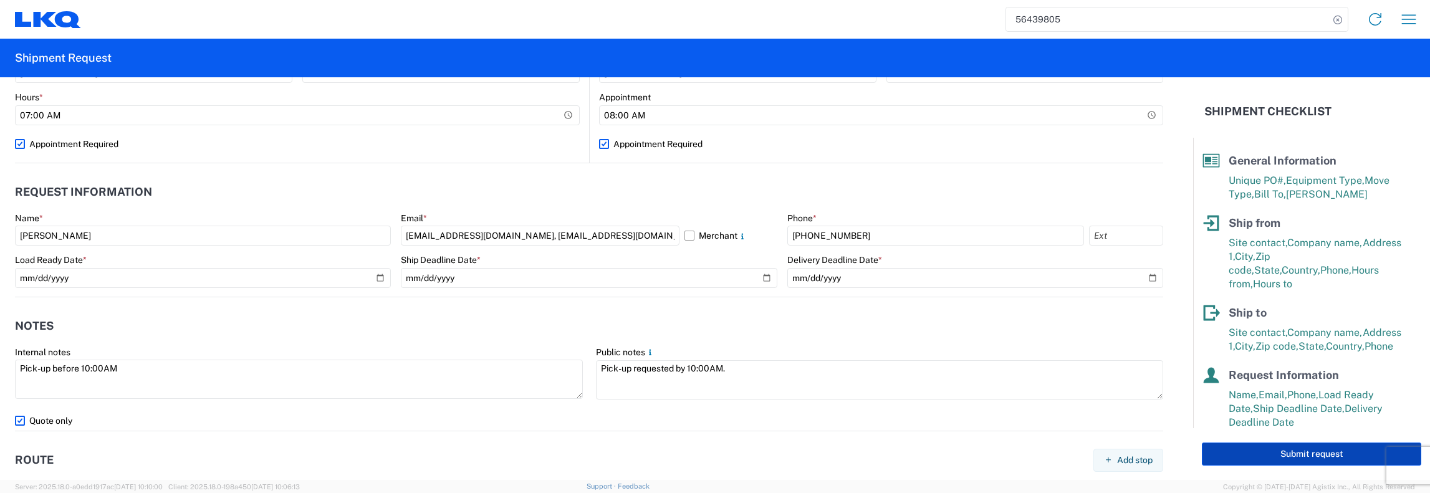
click at [1285, 450] on button "Submit request" at bounding box center [1311, 454] width 219 height 23
